Goal: Information Seeking & Learning: Learn about a topic

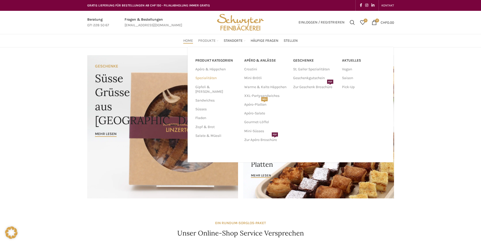
click at [214, 77] on link "Spezialitäten" at bounding box center [216, 78] width 43 height 9
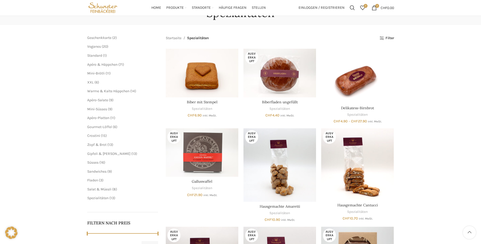
scroll to position [26, 0]
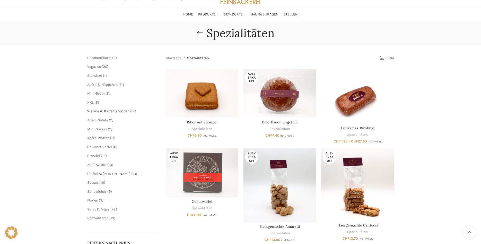
click at [117, 111] on span "Warme & Kalte Häppchen" at bounding box center [108, 111] width 42 height 4
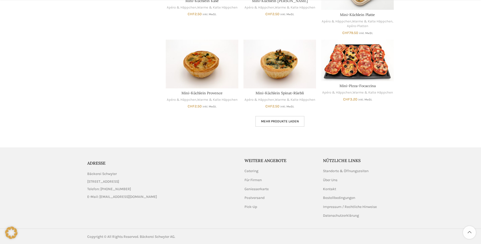
scroll to position [312, 0]
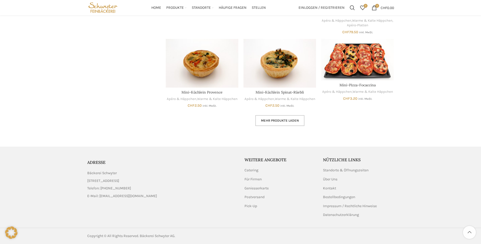
click at [276, 121] on span "Mehr Produkte laden" at bounding box center [280, 120] width 38 height 4
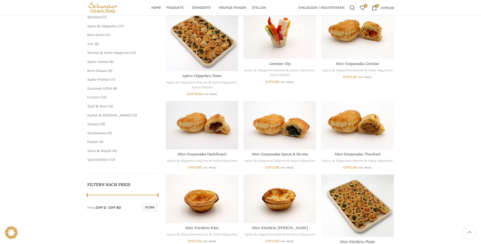
scroll to position [58, 0]
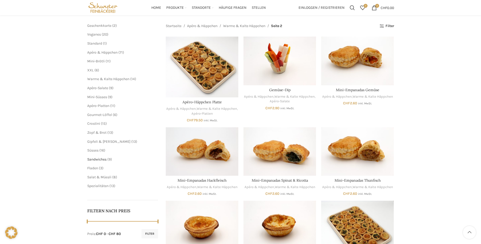
click at [100, 160] on span "Sandwiches" at bounding box center [96, 159] width 19 height 4
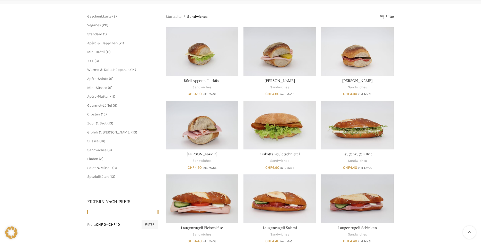
scroll to position [105, 0]
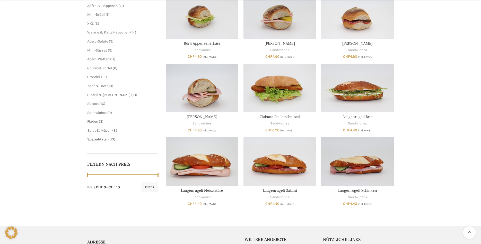
click at [104, 138] on span "Spezialitäten" at bounding box center [97, 139] width 21 height 4
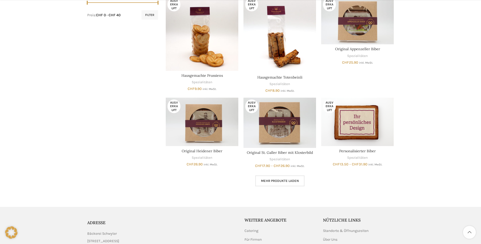
scroll to position [315, 0]
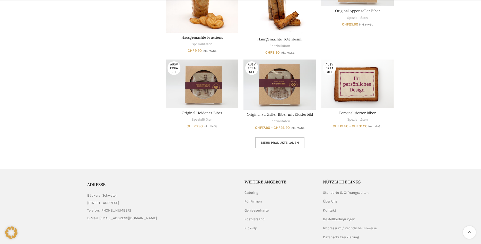
click at [286, 141] on span "Mehr Produkte laden" at bounding box center [280, 143] width 38 height 4
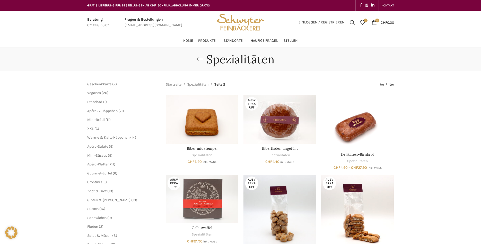
click at [150, 48] on div "Spezialitäten" at bounding box center [240, 59] width 481 height 24
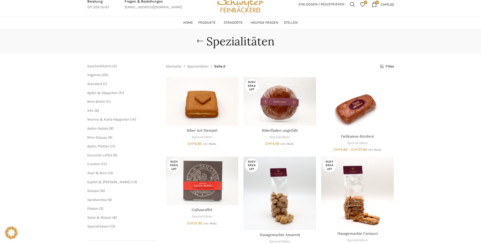
scroll to position [26, 0]
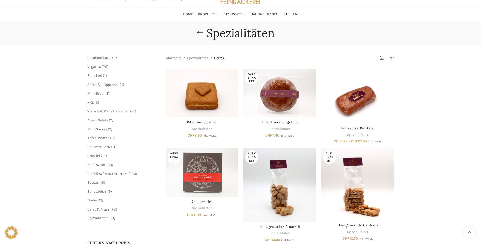
click at [98, 154] on span "Crostini" at bounding box center [93, 155] width 13 height 4
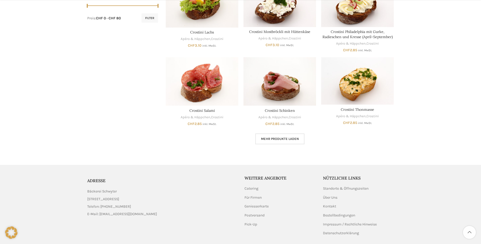
scroll to position [287, 0]
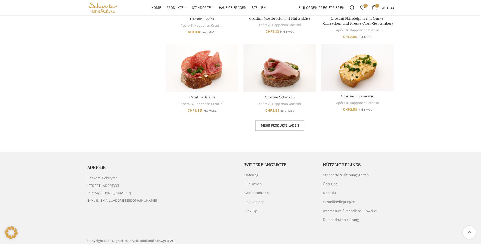
click at [270, 123] on span "Mehr Produkte laden" at bounding box center [280, 125] width 38 height 4
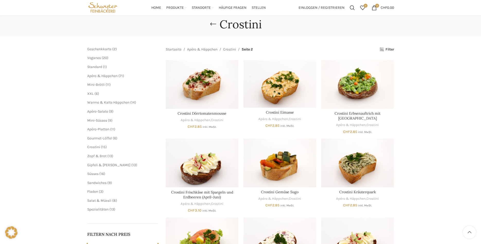
scroll to position [25, 0]
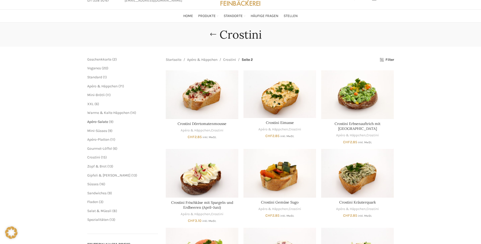
click at [103, 120] on span "Apéro-Salate" at bounding box center [97, 121] width 21 height 4
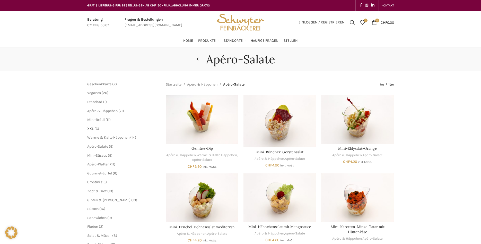
click at [92, 128] on span "XXL" at bounding box center [90, 128] width 6 height 4
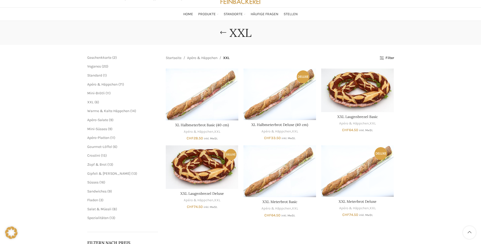
scroll to position [26, 0]
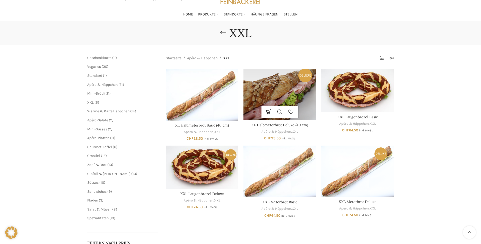
click at [287, 91] on img "XL Halbmeterbrot Deluxe (40 cm)" at bounding box center [280, 94] width 73 height 51
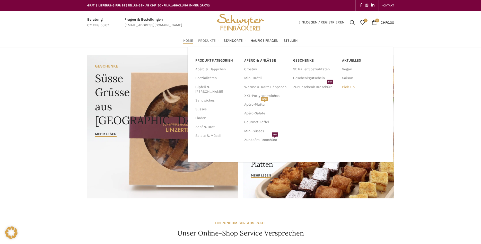
click at [353, 86] on link "Pick-Up" at bounding box center [364, 87] width 44 height 9
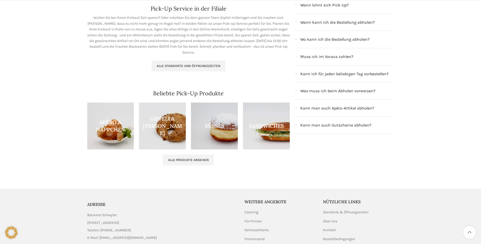
scroll to position [105, 0]
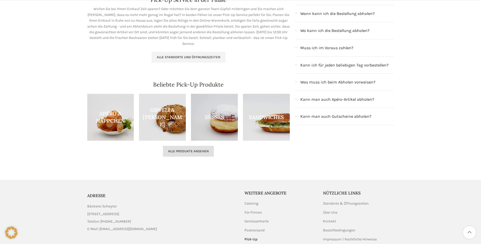
click at [192, 151] on span "Alle Produkte ansehen" at bounding box center [188, 151] width 41 height 4
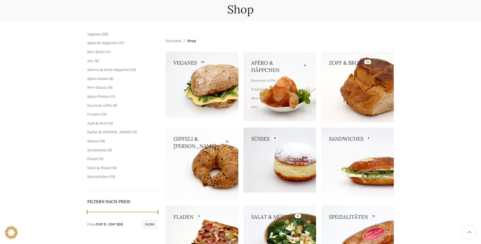
scroll to position [42, 0]
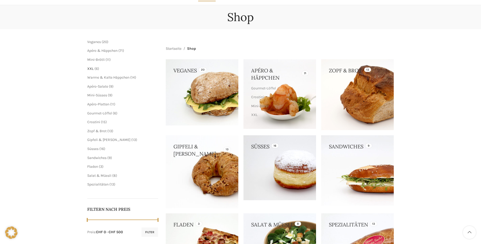
click at [93, 67] on span "XXL" at bounding box center [90, 68] width 6 height 4
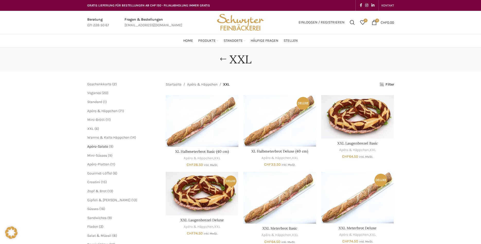
click at [100, 145] on span "Apéro-Salate" at bounding box center [97, 146] width 21 height 4
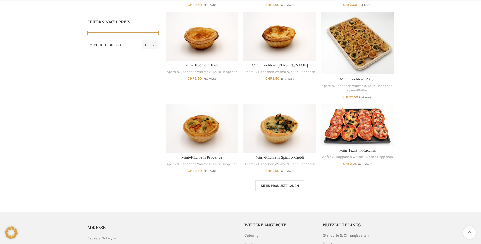
scroll to position [263, 0]
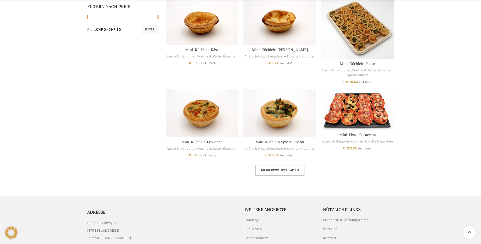
click at [286, 170] on span "Mehr Produkte laden" at bounding box center [280, 170] width 38 height 4
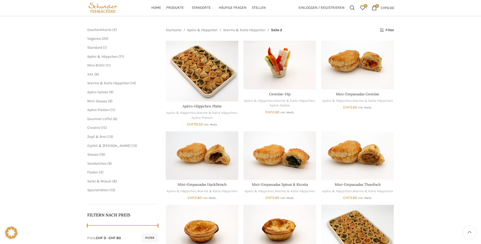
scroll to position [53, 0]
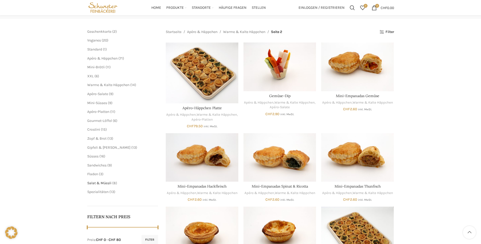
click at [103, 182] on span "Salat & Müesli" at bounding box center [99, 183] width 24 height 4
